Goal: Information Seeking & Learning: Learn about a topic

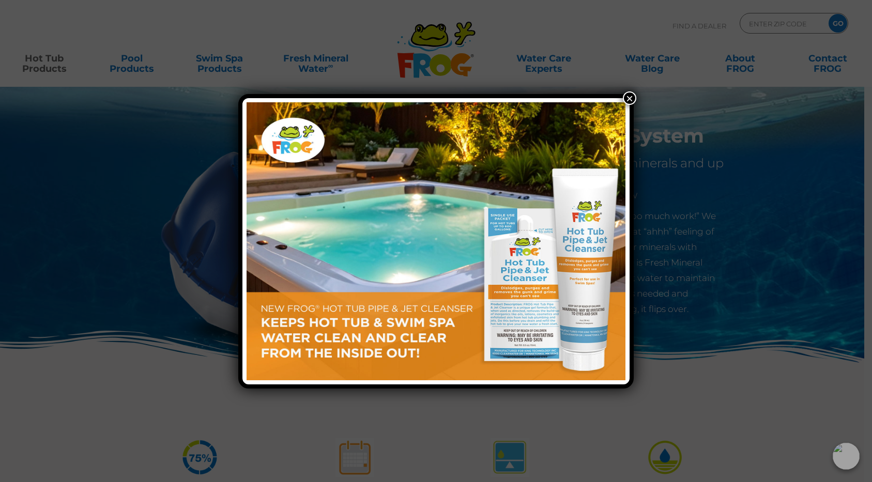
click at [633, 94] on button "×" at bounding box center [629, 98] width 13 height 13
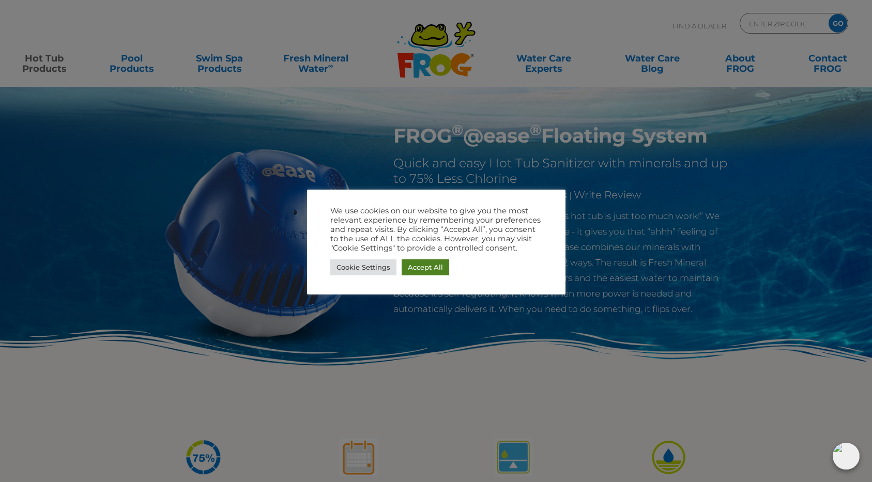
click at [430, 266] on link "Accept All" at bounding box center [426, 268] width 48 height 16
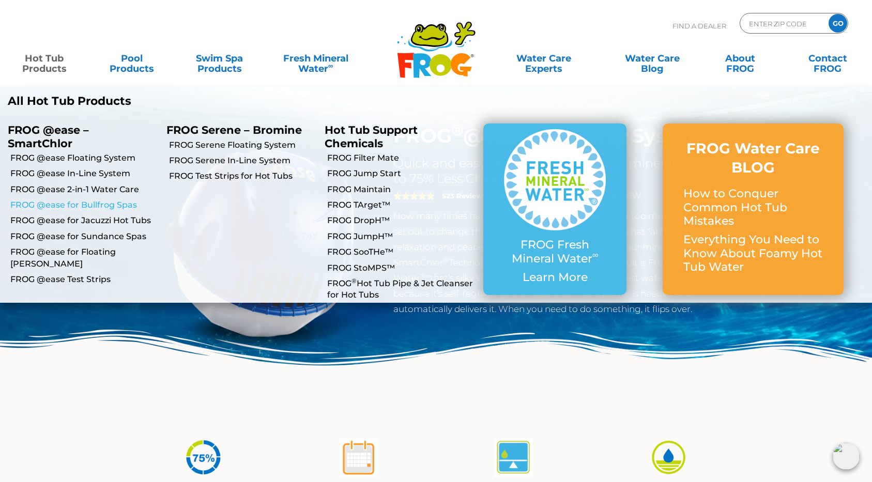
click at [99, 202] on link "FROG @ease for Bullfrog Spas" at bounding box center [84, 205] width 148 height 11
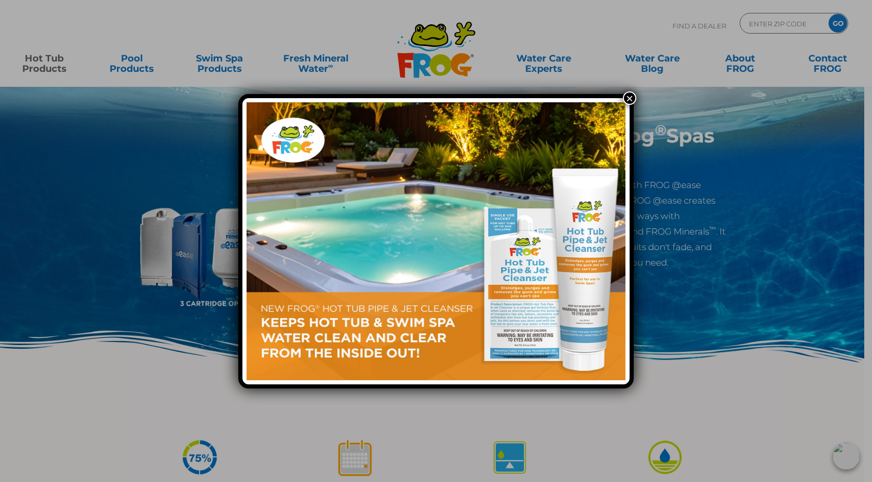
drag, startPoint x: 633, startPoint y: 97, endPoint x: 628, endPoint y: 102, distance: 6.6
click at [633, 97] on button "×" at bounding box center [629, 98] width 13 height 13
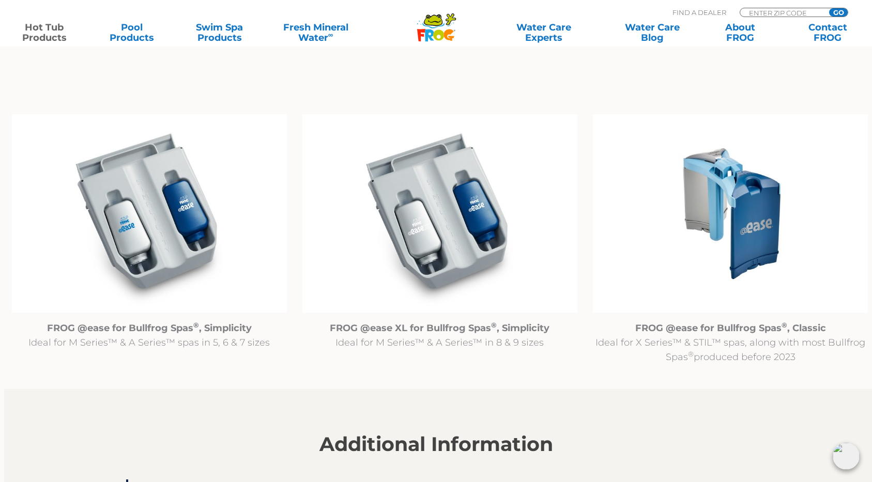
scroll to position [1022, 0]
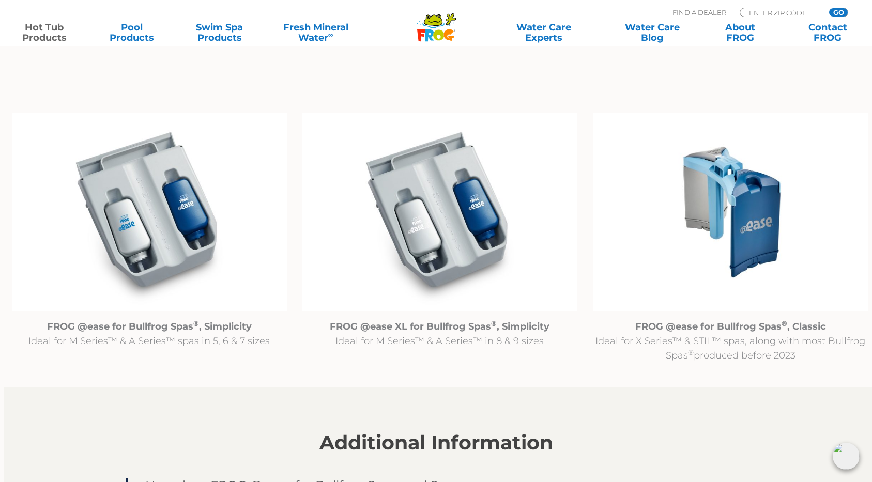
click at [156, 254] on img at bounding box center [149, 212] width 275 height 199
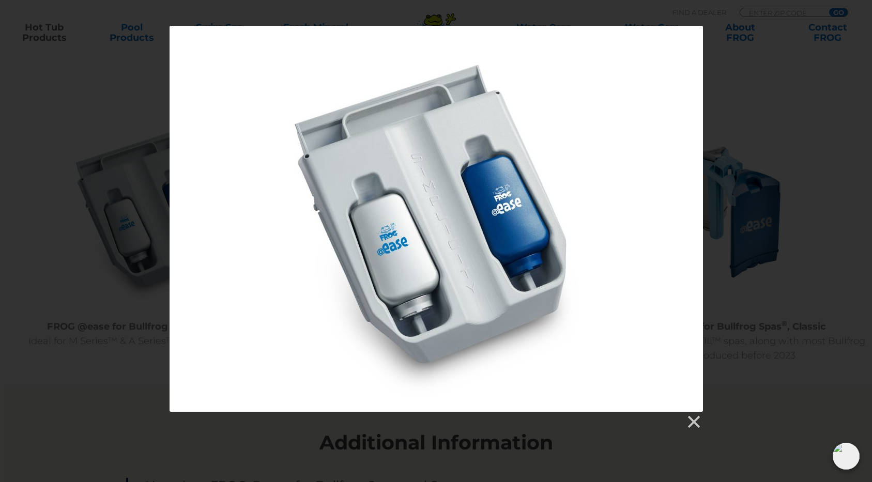
click at [757, 420] on div at bounding box center [436, 228] width 872 height 404
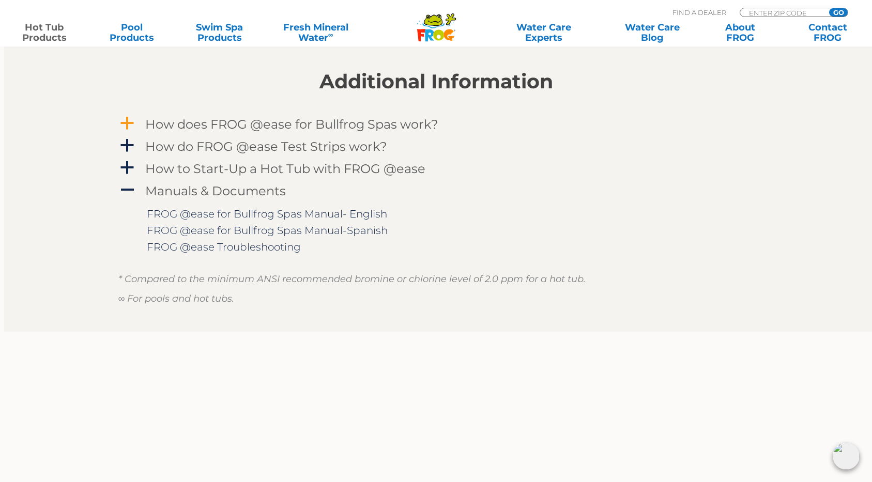
scroll to position [1195, 0]
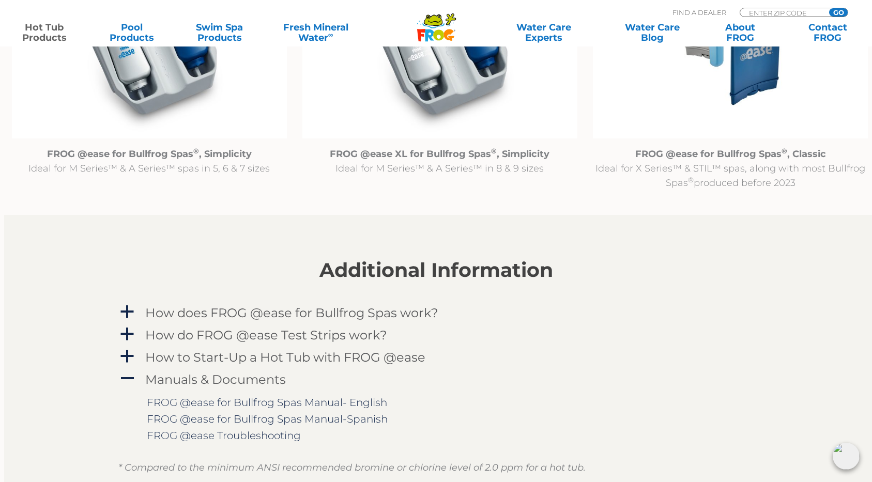
drag, startPoint x: 191, startPoint y: 157, endPoint x: 174, endPoint y: 139, distance: 24.5
click at [191, 157] on strong "FROG @ease for Bullfrog Spas ® , Simplicity" at bounding box center [149, 153] width 205 height 11
click at [167, 115] on img at bounding box center [149, 39] width 275 height 199
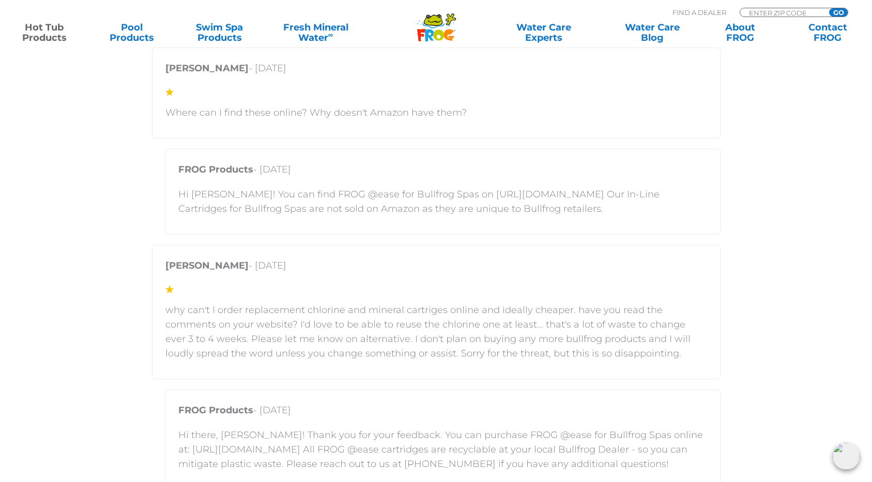
scroll to position [2029, 0]
